Goal: Information Seeking & Learning: Compare options

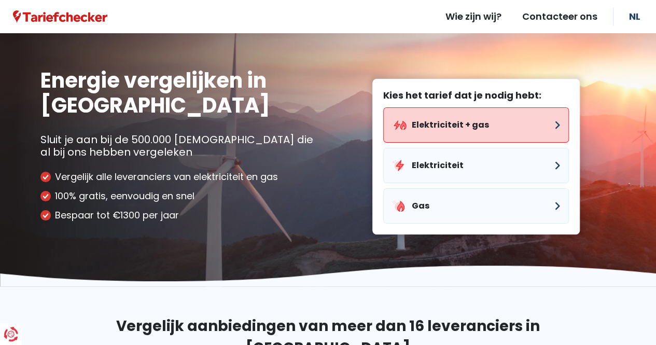
click at [437, 125] on button "Elektriciteit + gas" at bounding box center [476, 124] width 186 height 35
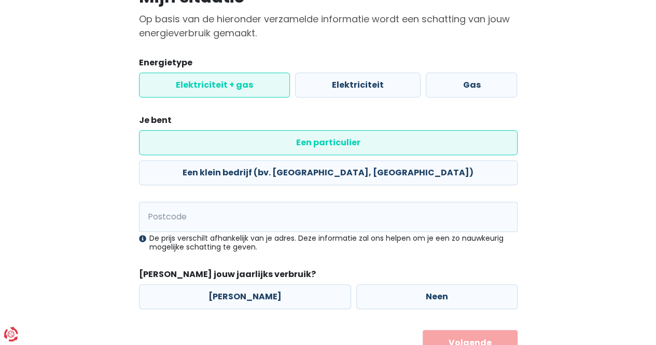
scroll to position [100, 0]
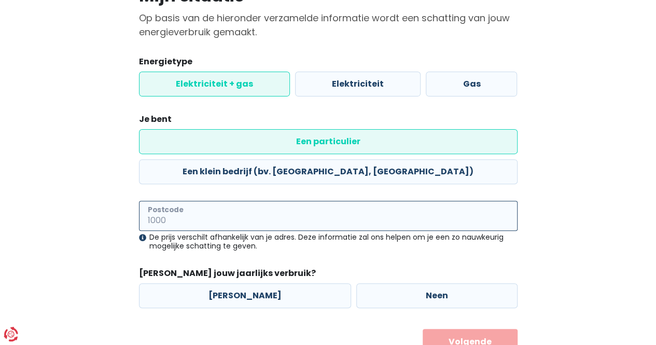
click at [303, 201] on input "Postcode" at bounding box center [328, 216] width 379 height 30
click at [290, 201] on input "90" at bounding box center [328, 216] width 379 height 30
type input "9050"
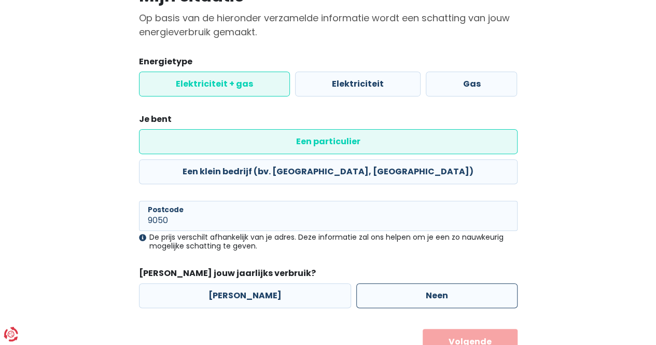
click at [434, 283] on label "Neen" at bounding box center [436, 295] width 161 height 25
click at [434, 283] on input "Neen" at bounding box center [436, 295] width 161 height 25
radio input "true"
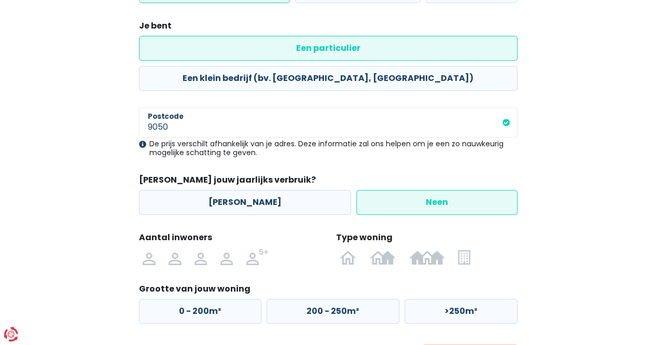
scroll to position [195, 0]
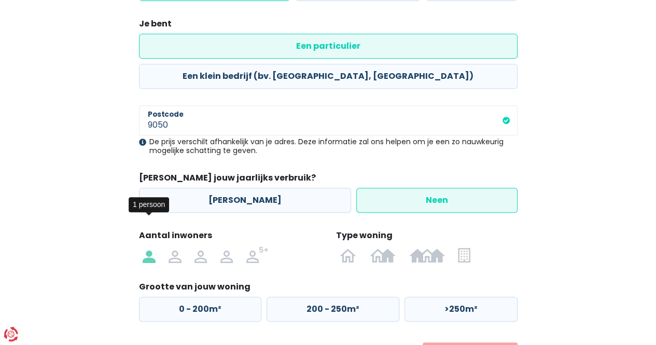
click at [155, 246] on img at bounding box center [149, 254] width 12 height 17
click at [155, 246] on input "radio" at bounding box center [149, 254] width 26 height 17
radio input "true"
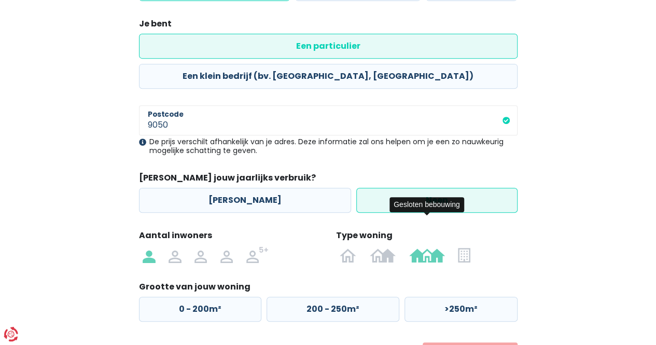
click at [414, 246] on img at bounding box center [427, 254] width 36 height 17
click at [414, 246] on input "radio" at bounding box center [427, 254] width 49 height 17
radio input "true"
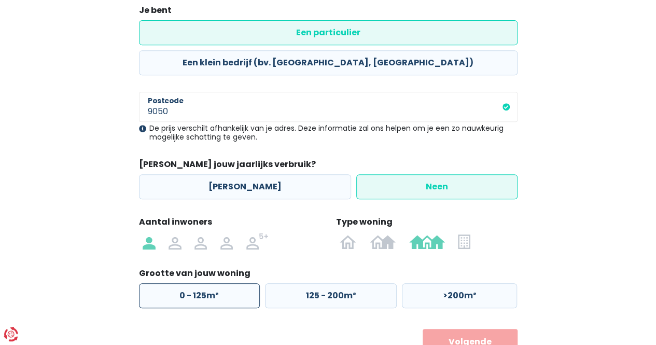
click at [187, 283] on label "0 - 125m²" at bounding box center [199, 295] width 121 height 25
click at [187, 283] on input "0 - 125m²" at bounding box center [199, 295] width 121 height 25
radio input "true"
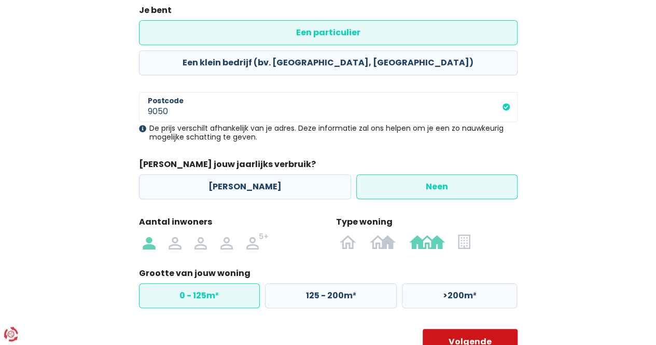
click at [480, 329] on button "Volgende" at bounding box center [470, 342] width 95 height 26
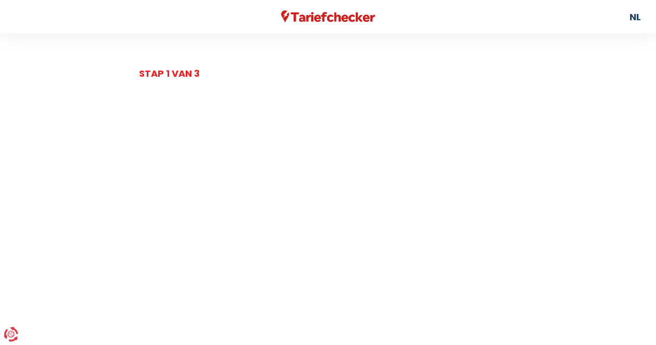
select select
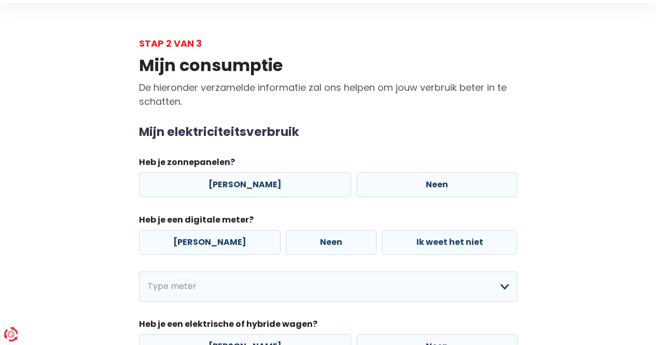
scroll to position [59, 0]
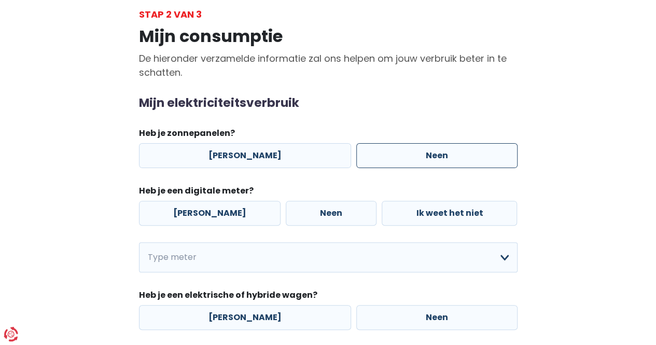
click at [438, 145] on label "Neen" at bounding box center [436, 155] width 161 height 25
click at [438, 145] on input "Neen" at bounding box center [436, 155] width 161 height 25
radio input "true"
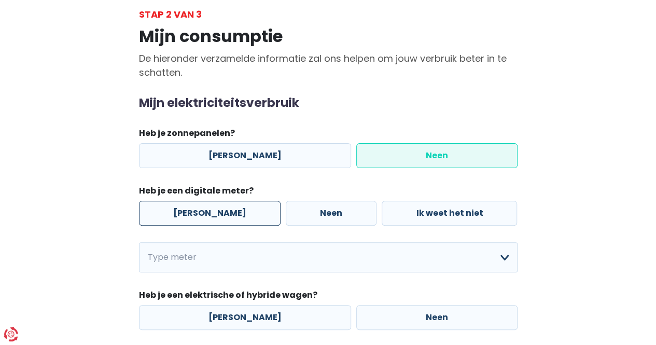
click at [170, 222] on label "[PERSON_NAME]" at bounding box center [210, 213] width 142 height 25
click at [170, 222] on input "[PERSON_NAME]" at bounding box center [210, 213] width 142 height 25
radio input "true"
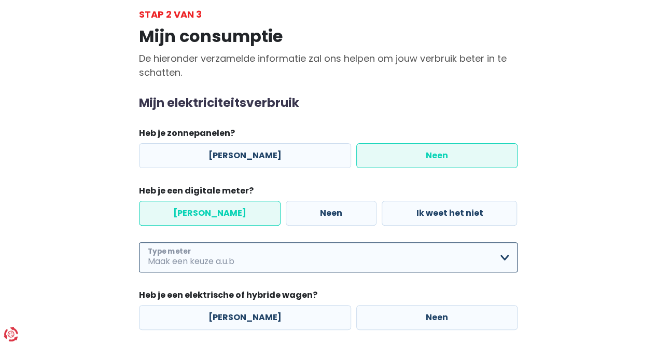
click at [230, 253] on select "Enkelvoudig Tweevoudig Enkelvoudig + uitsluitend nachttarief Tweevoudig + uitsl…" at bounding box center [328, 257] width 379 height 30
select select "day_night_bi_hourly"
click at [139, 242] on select "Enkelvoudig Tweevoudig Enkelvoudig + uitsluitend nachttarief Tweevoudig + uitsl…" at bounding box center [328, 257] width 379 height 30
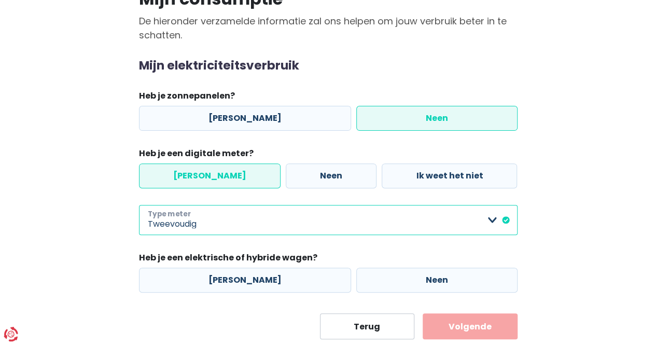
scroll to position [111, 0]
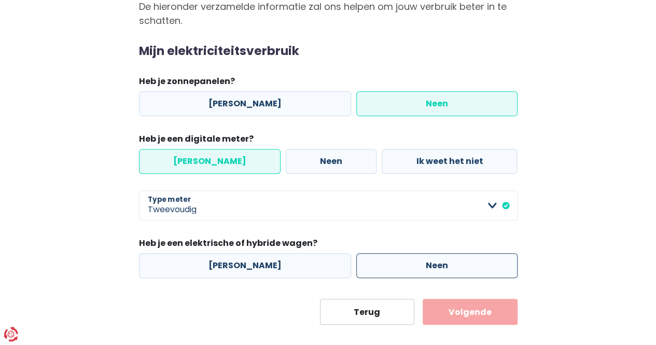
click at [422, 266] on label "Neen" at bounding box center [436, 265] width 161 height 25
click at [422, 266] on input "Neen" at bounding box center [436, 265] width 161 height 25
radio input "true"
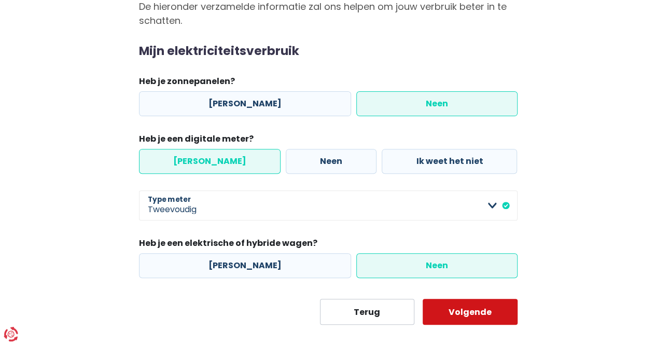
click at [485, 310] on button "Volgende" at bounding box center [470, 312] width 95 height 26
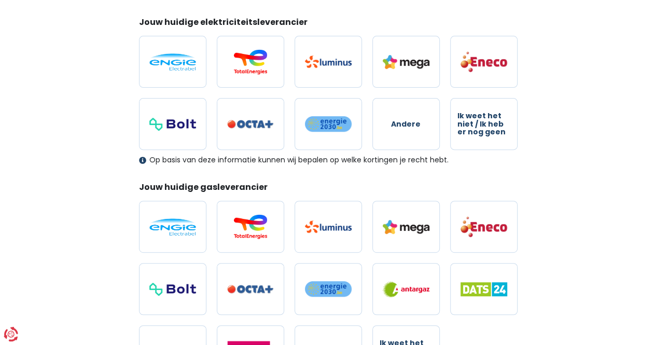
scroll to position [145, 0]
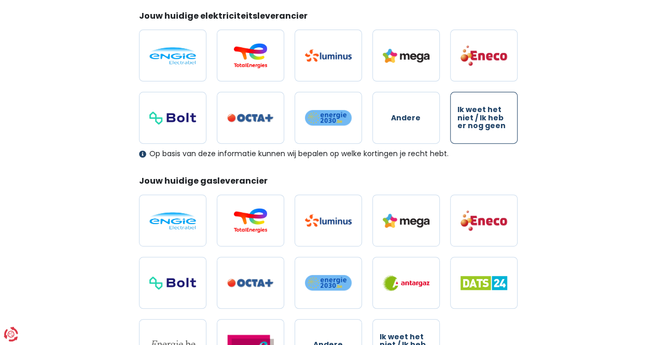
click at [500, 109] on span "Ik weet het niet / Ik heb er nog geen" at bounding box center [484, 118] width 53 height 24
click at [500, 109] on input "Ik weet het niet / Ik heb er nog geen" at bounding box center [483, 118] width 67 height 52
radio input "true"
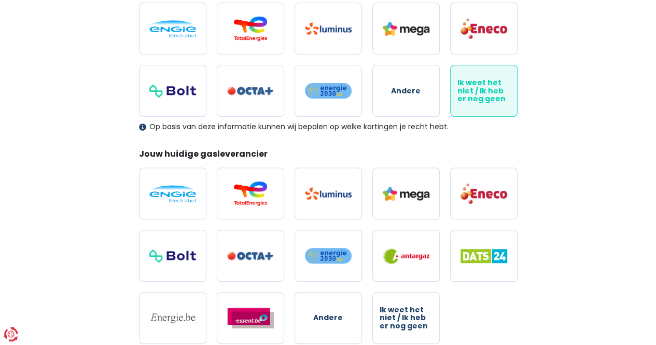
scroll to position [249, 0]
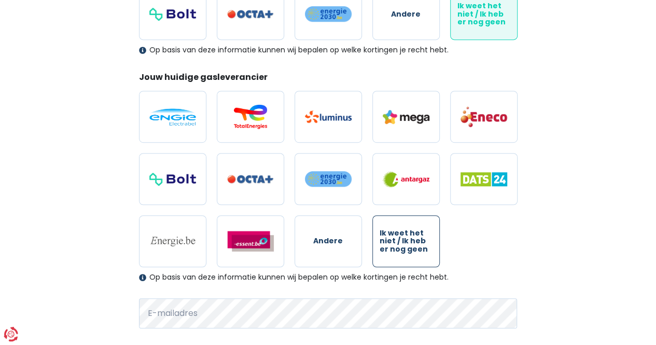
click at [397, 233] on span "Ik weet het niet / Ik heb er nog geen" at bounding box center [406, 241] width 53 height 24
click at [397, 233] on input "Ik weet het niet / Ik heb er nog geen" at bounding box center [406, 241] width 67 height 52
radio input "true"
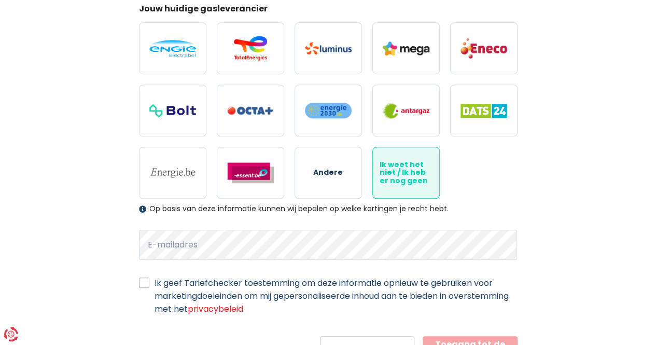
scroll to position [352, 0]
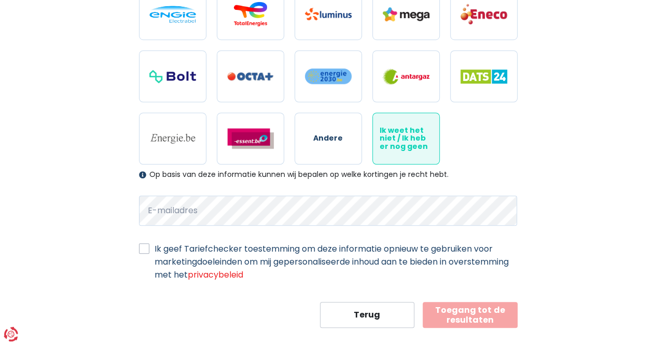
click at [484, 304] on button "Toegang tot de resultaten" at bounding box center [470, 315] width 95 height 26
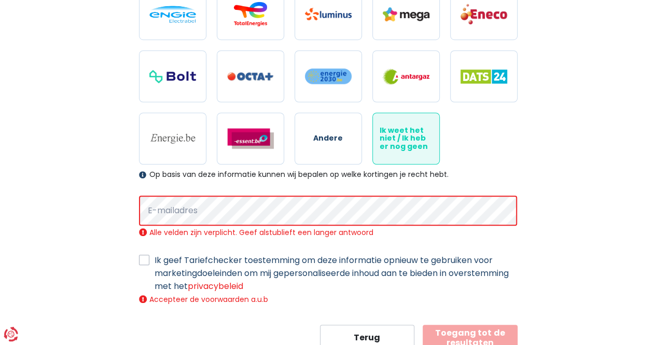
scroll to position [375, 0]
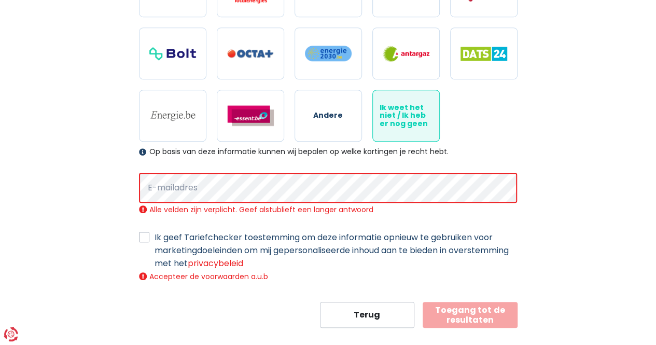
select select "day_night_bi_hourly"
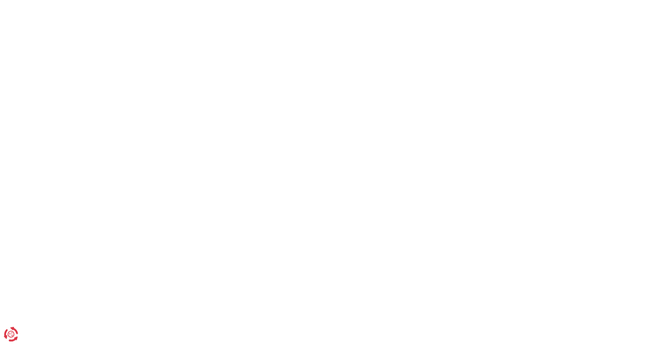
scroll to position [209, 0]
